Goal: Task Accomplishment & Management: Manage account settings

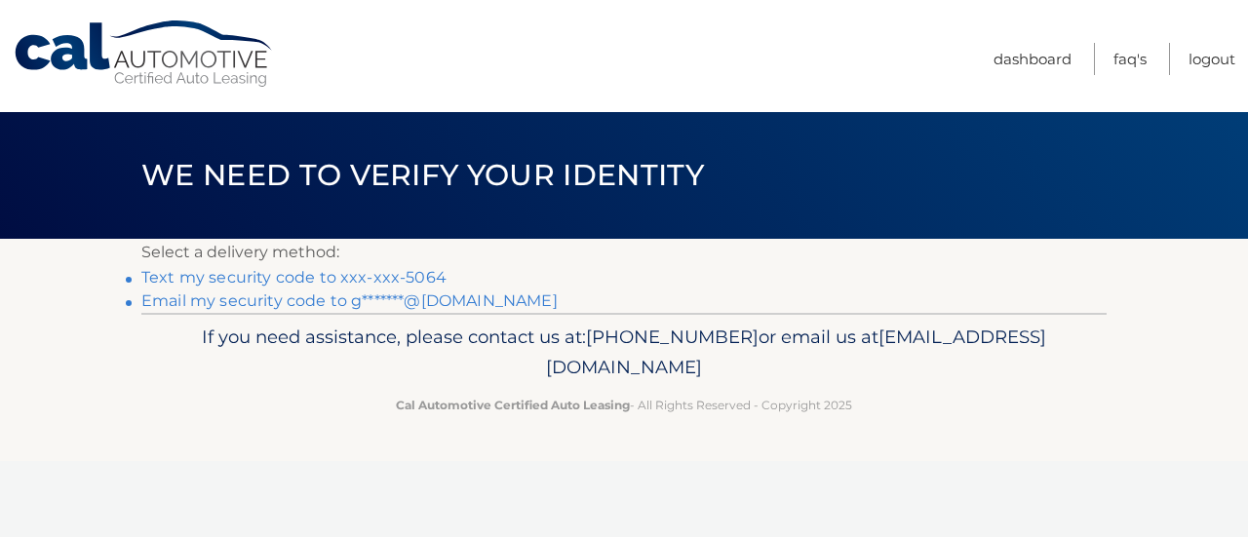
click at [368, 269] on link "Text my security code to xxx-xxx-5064" at bounding box center [293, 277] width 305 height 19
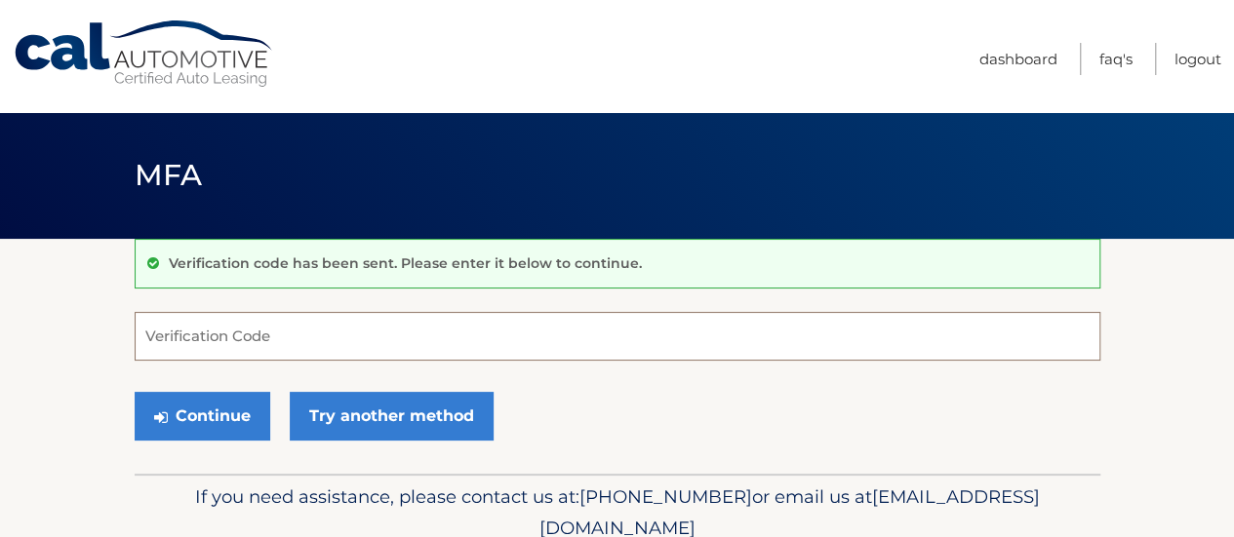
click at [417, 336] on input "Verification Code" at bounding box center [617, 336] width 965 height 49
type input "008581"
click at [135, 392] on button "Continue" at bounding box center [203, 416] width 136 height 49
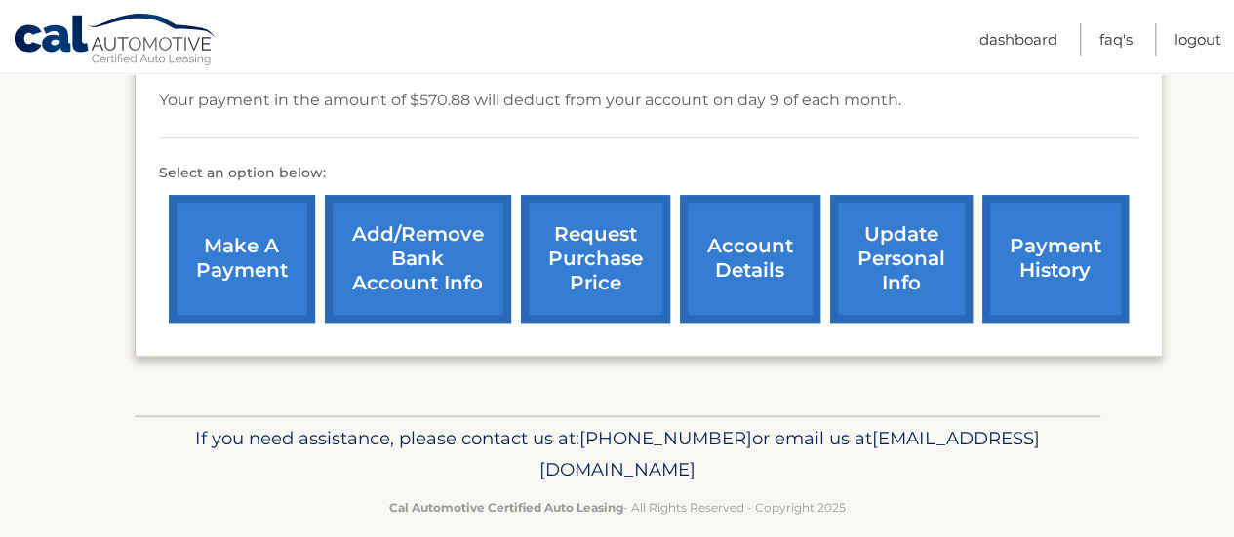
scroll to position [585, 0]
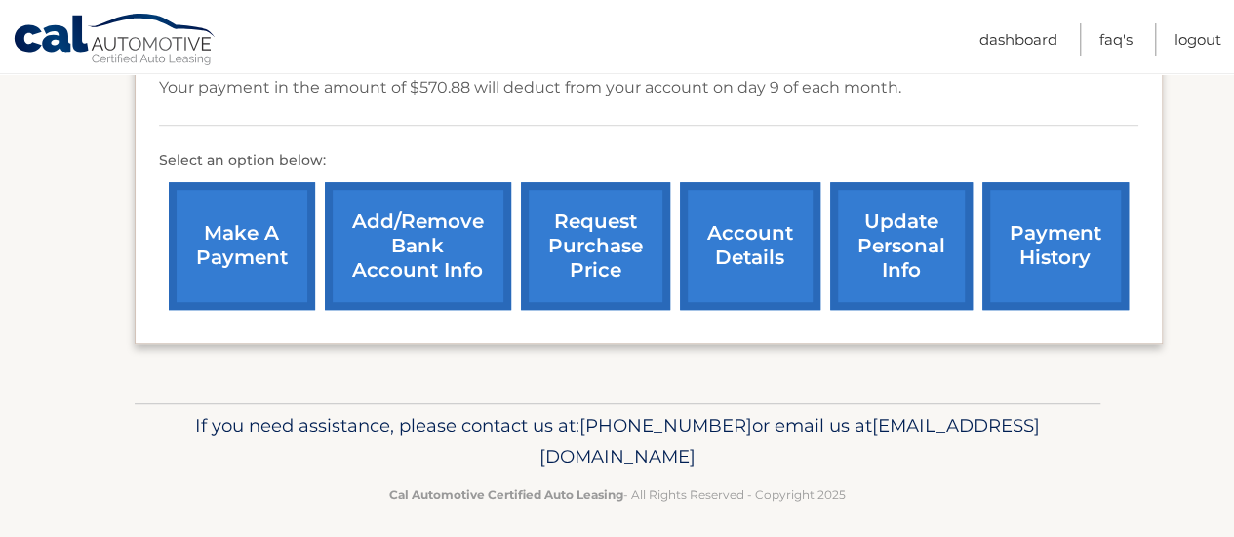
click at [923, 379] on div "my vehicles Add a new lease lease account #44455713894 vehicle 2024 Jeep Grand …" at bounding box center [649, 28] width 1028 height 749
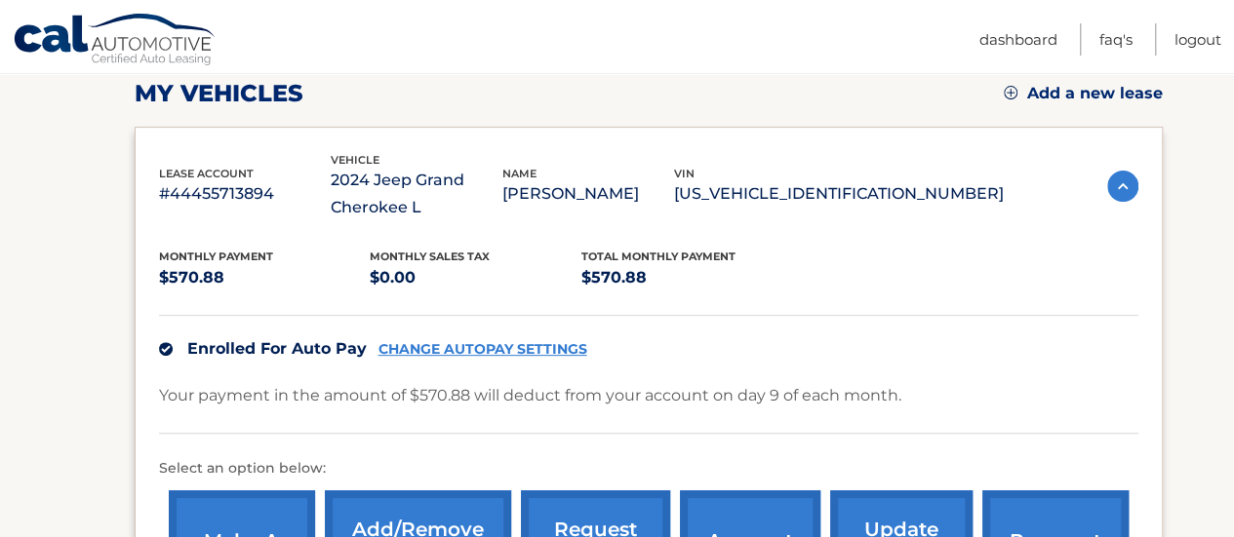
scroll to position [293, 0]
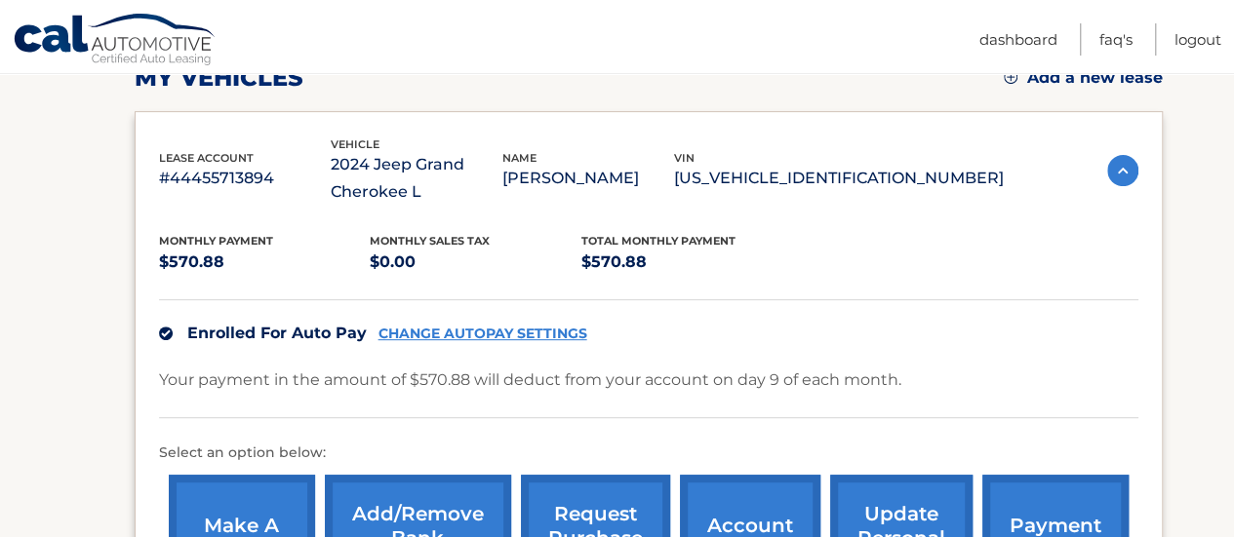
click at [950, 251] on div "Monthly Payment $570.88 Monthly sales Tax $0.00 Total Monthly Payment $570.88" at bounding box center [581, 254] width 845 height 44
click at [564, 326] on link "CHANGE AUTOPAY SETTINGS" at bounding box center [482, 334] width 209 height 17
drag, startPoint x: 1145, startPoint y: 313, endPoint x: 1010, endPoint y: 241, distance: 152.7
click at [1145, 313] on div "lease account #44455713894 vehicle 2024 Jeep Grand Cherokee L name GZIM PALAJ v…" at bounding box center [649, 374] width 1028 height 526
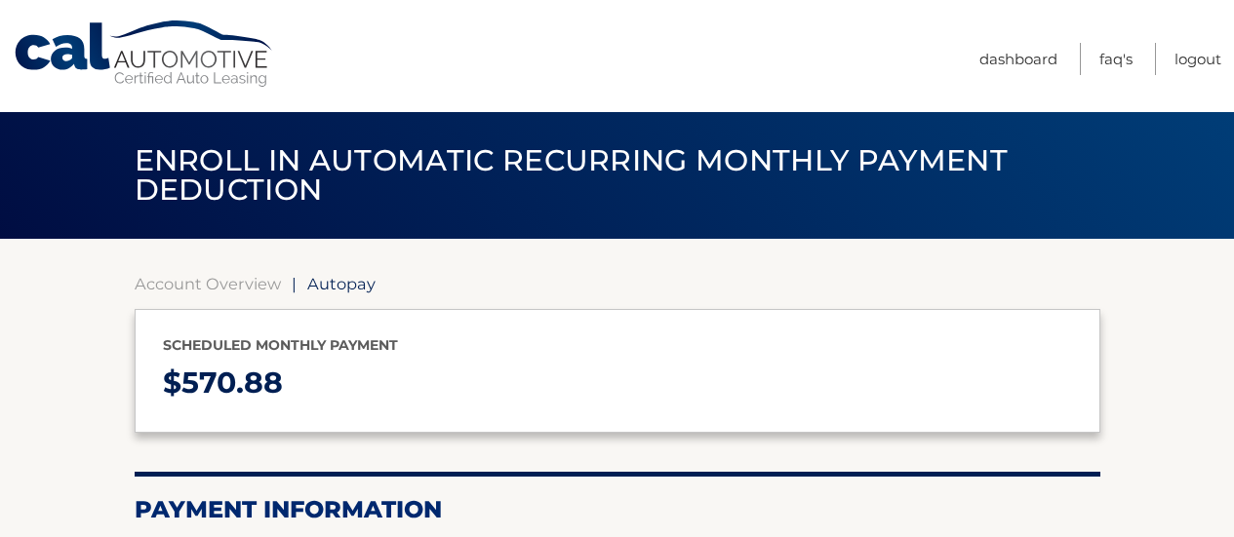
select select "N2ExYzNjNDYtY2M2My00ZDMyLWJhNTEtZGE5OGJlZTYwMTli"
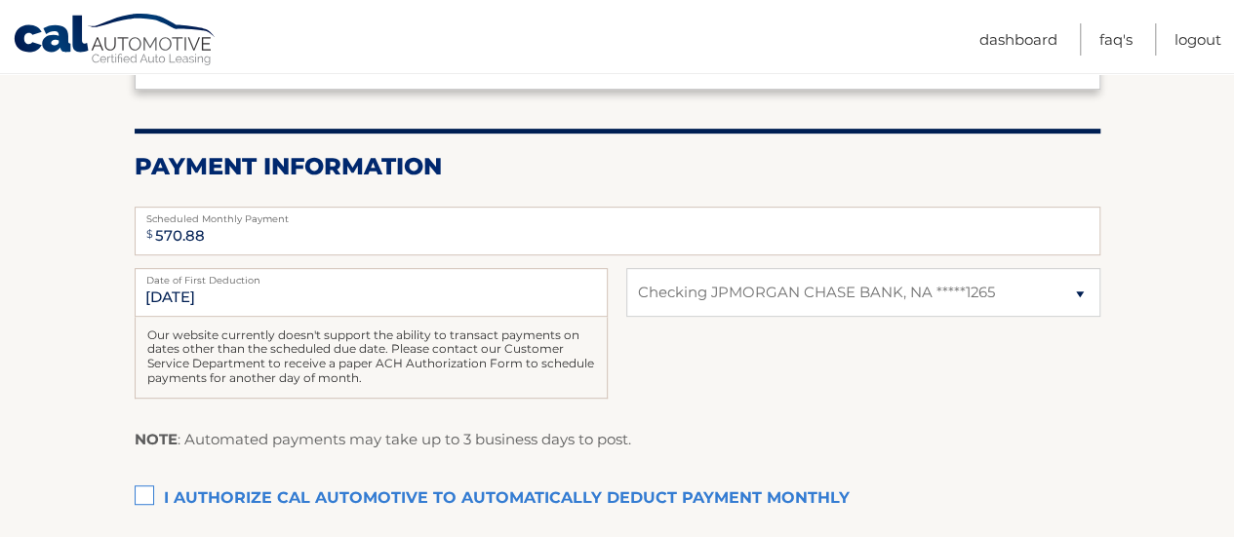
scroll to position [390, 0]
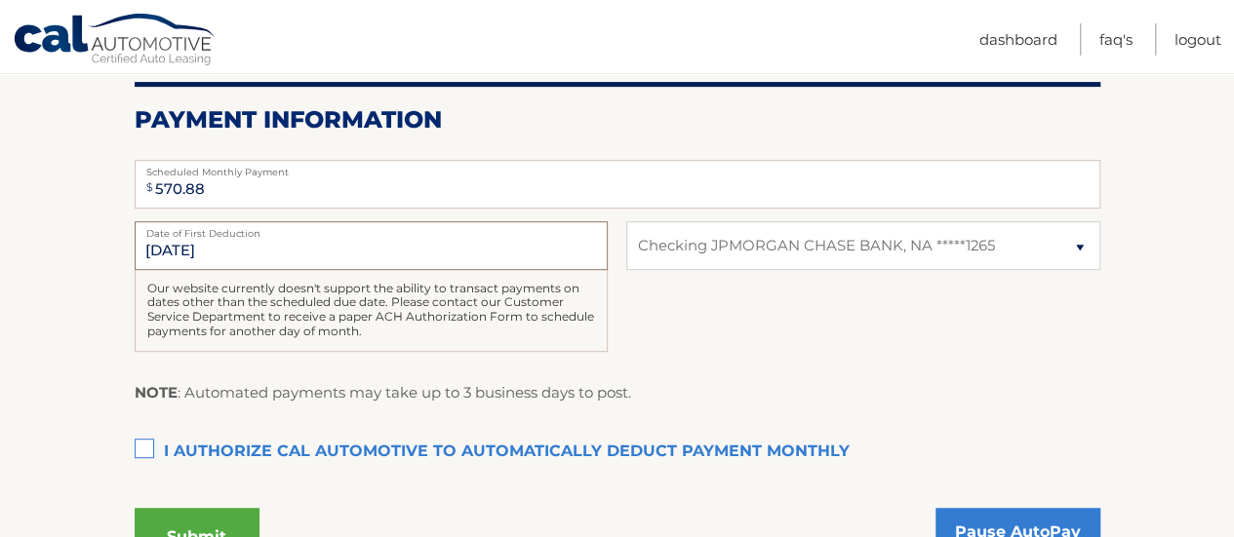
click at [212, 247] on input "9/9/2025" at bounding box center [371, 245] width 473 height 49
click at [215, 247] on input "9/9/2025" at bounding box center [371, 245] width 473 height 49
